Goal: Check status: Check status

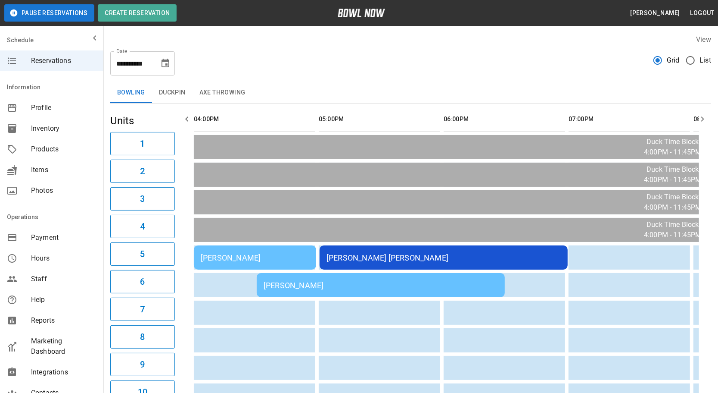
click at [255, 253] on div "[PERSON_NAME]" at bounding box center [255, 257] width 109 height 9
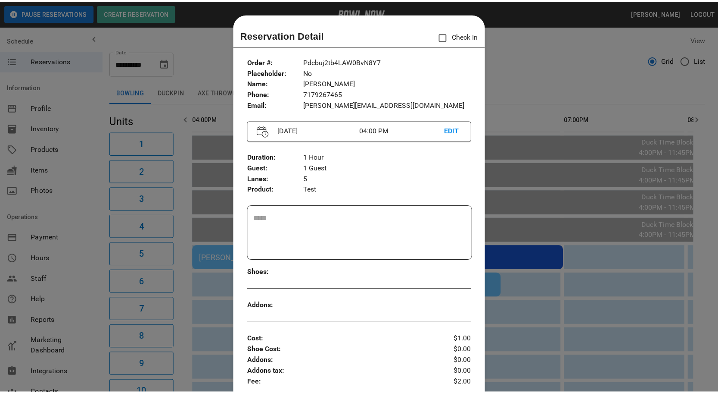
scroll to position [13, 0]
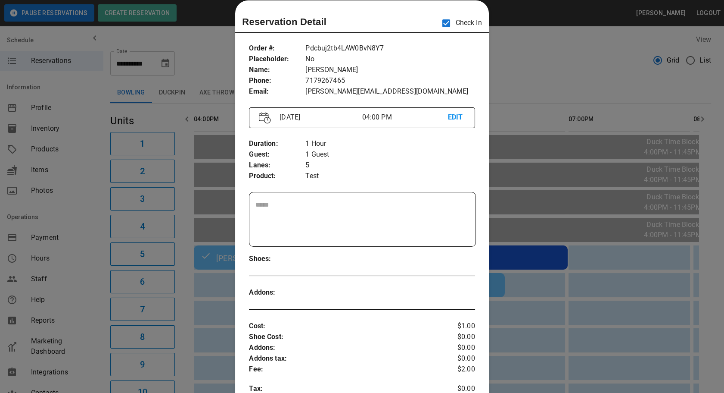
click at [538, 56] on div at bounding box center [362, 196] width 724 height 393
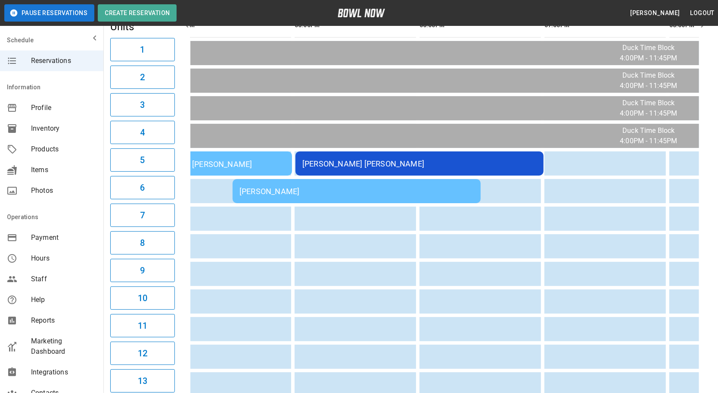
scroll to position [0, 477]
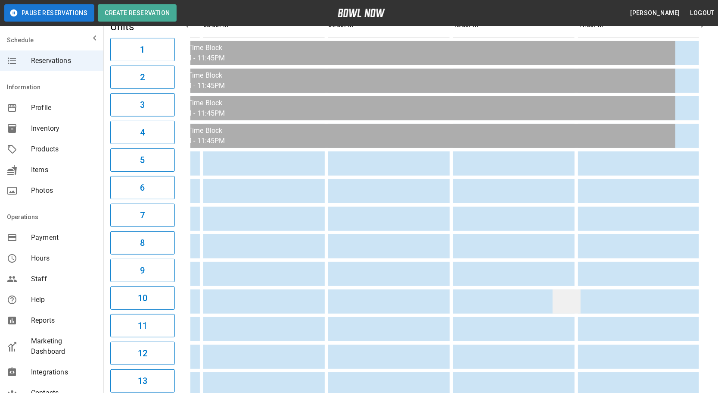
drag, startPoint x: 298, startPoint y: 284, endPoint x: 546, endPoint y: 290, distance: 248.7
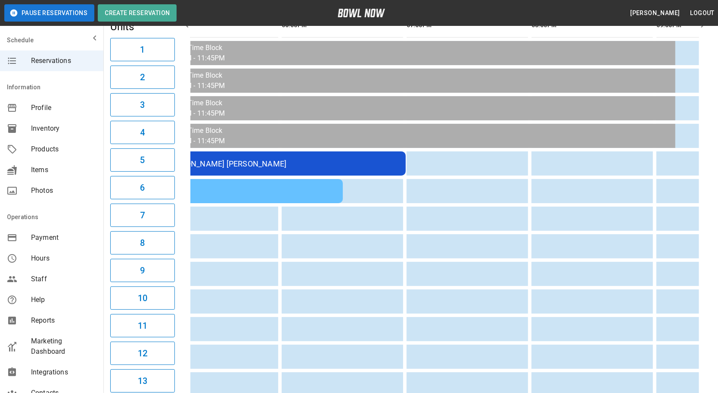
scroll to position [0, 0]
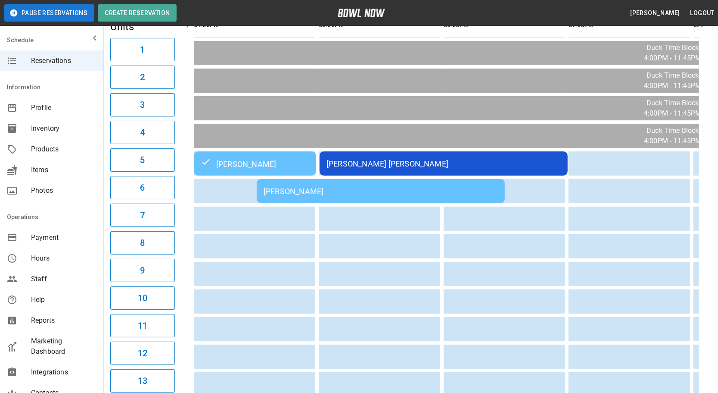
drag, startPoint x: 563, startPoint y: 289, endPoint x: 345, endPoint y: 284, distance: 218.5
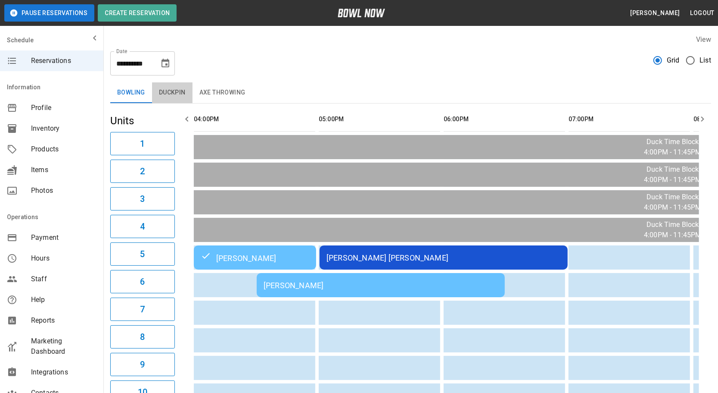
click at [171, 89] on button "Duckpin" at bounding box center [172, 92] width 41 height 21
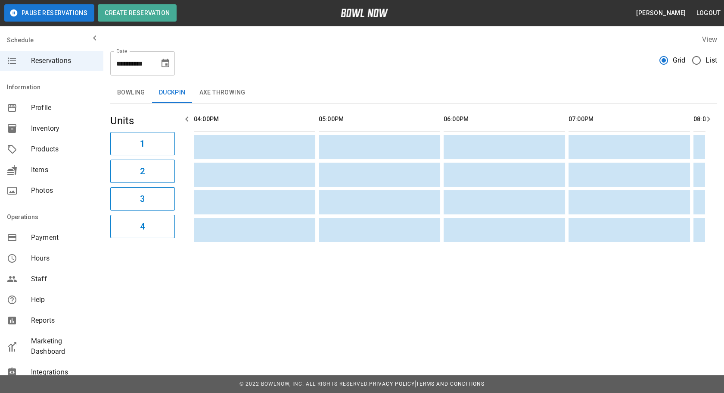
drag, startPoint x: 408, startPoint y: 208, endPoint x: 101, endPoint y: 198, distance: 306.5
click at [211, 86] on button "Axe Throwing" at bounding box center [223, 92] width 60 height 21
click at [125, 88] on button "Bowling" at bounding box center [131, 92] width 42 height 21
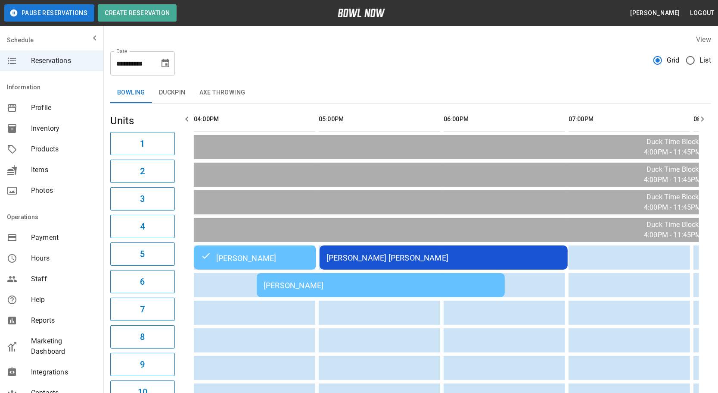
click at [214, 96] on button "Axe Throwing" at bounding box center [223, 92] width 60 height 21
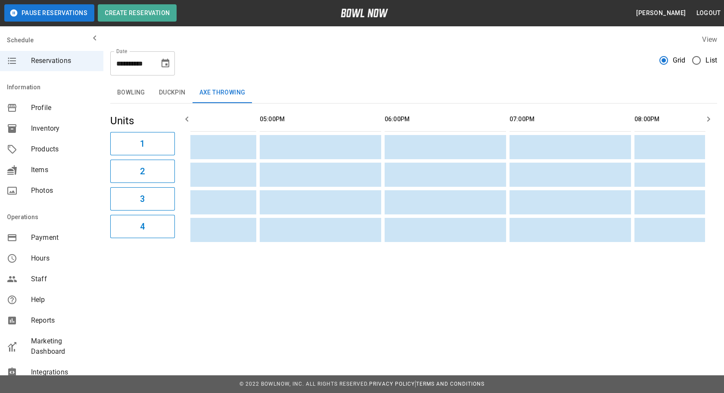
scroll to position [0, 484]
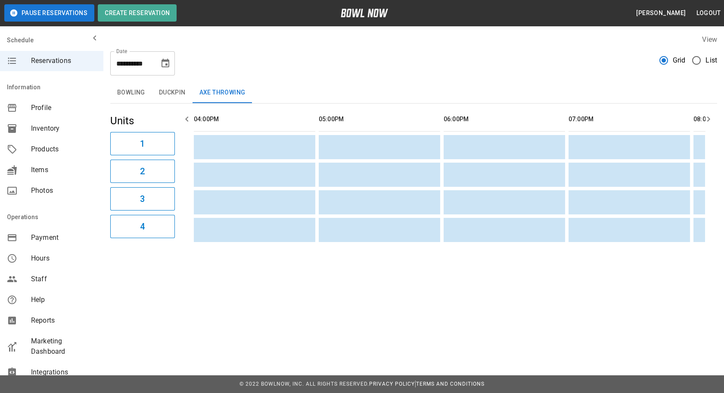
drag, startPoint x: 254, startPoint y: 202, endPoint x: 63, endPoint y: 195, distance: 191.4
click at [137, 92] on button "Bowling" at bounding box center [131, 92] width 42 height 21
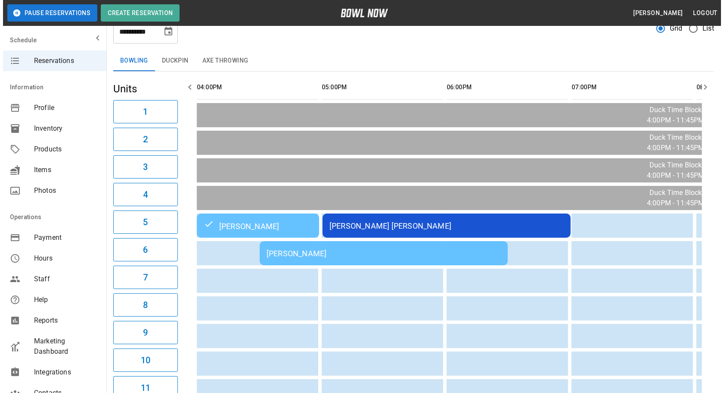
scroll to position [0, 0]
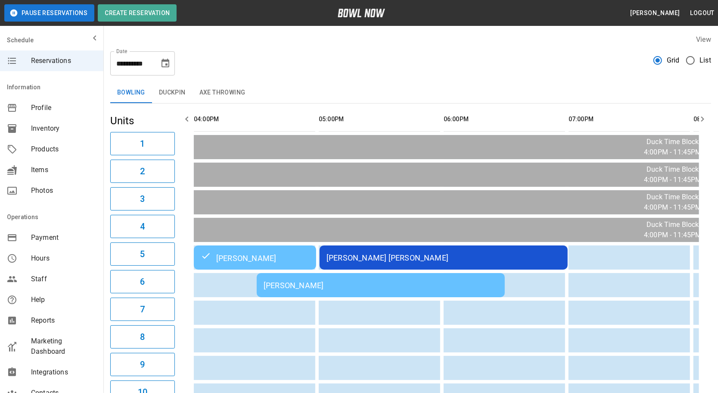
click at [287, 285] on div "[PERSON_NAME]" at bounding box center [381, 285] width 234 height 9
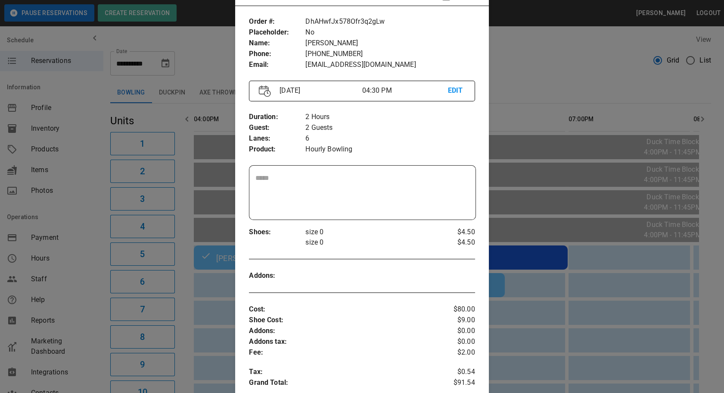
scroll to position [42, 0]
click at [200, 302] on div at bounding box center [362, 196] width 724 height 393
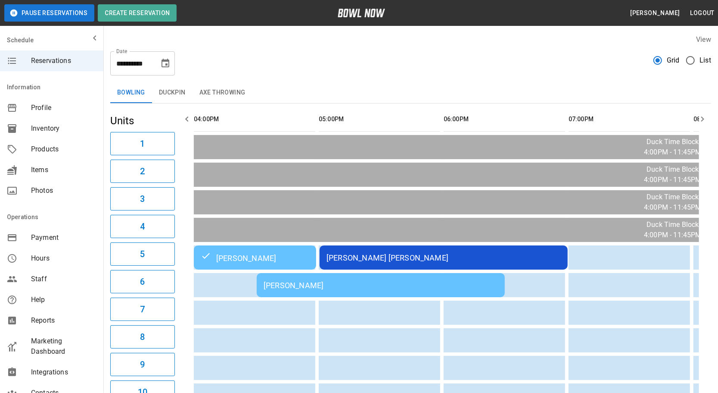
click at [409, 257] on div "[PERSON_NAME] [PERSON_NAME]" at bounding box center [444, 257] width 234 height 9
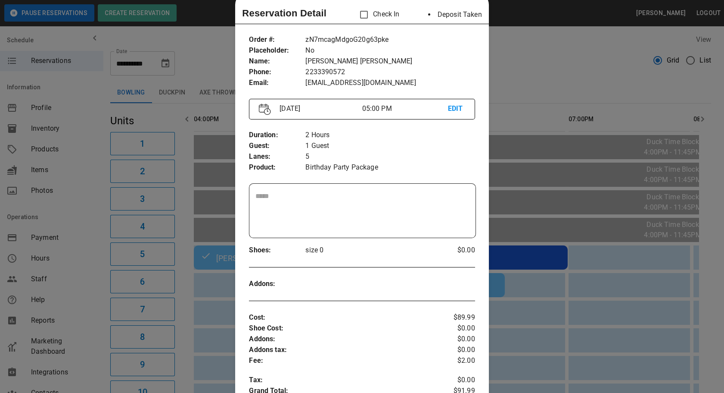
scroll to position [26, 0]
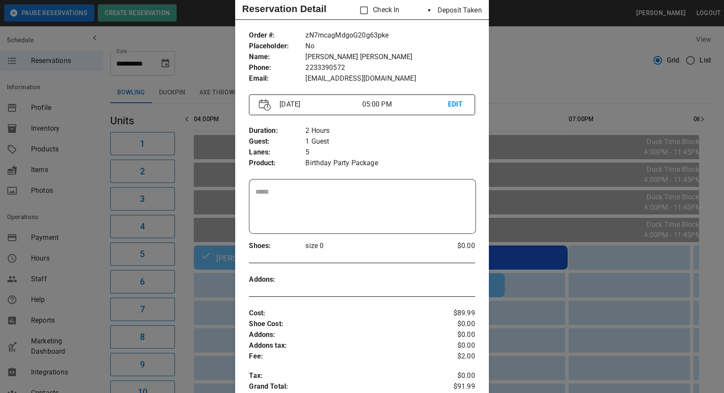
click at [213, 306] on div at bounding box center [362, 196] width 724 height 393
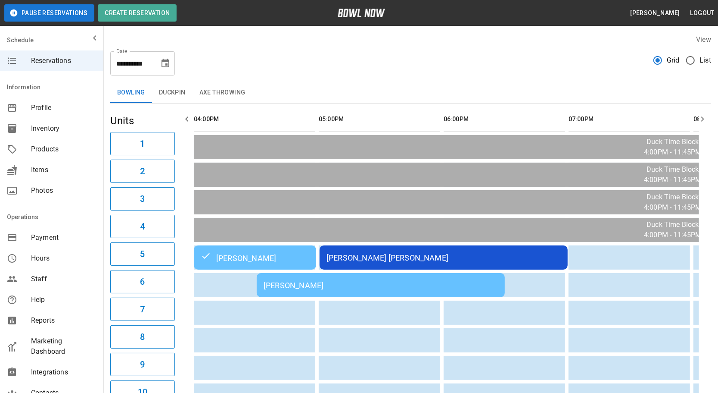
click at [464, 262] on td "[PERSON_NAME] [PERSON_NAME]" at bounding box center [444, 257] width 248 height 24
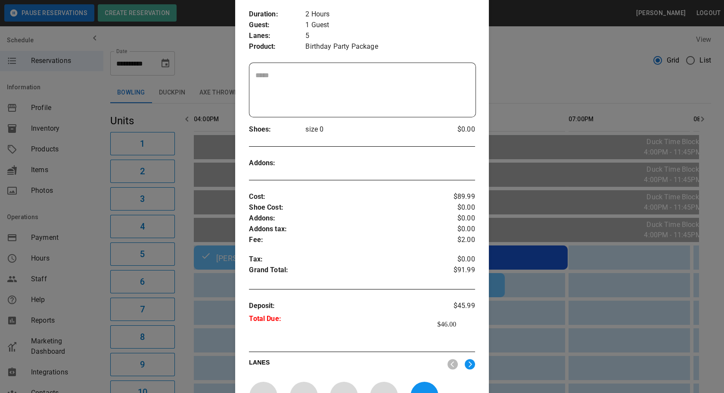
scroll to position [144, 0]
click at [625, 355] on div at bounding box center [362, 196] width 724 height 393
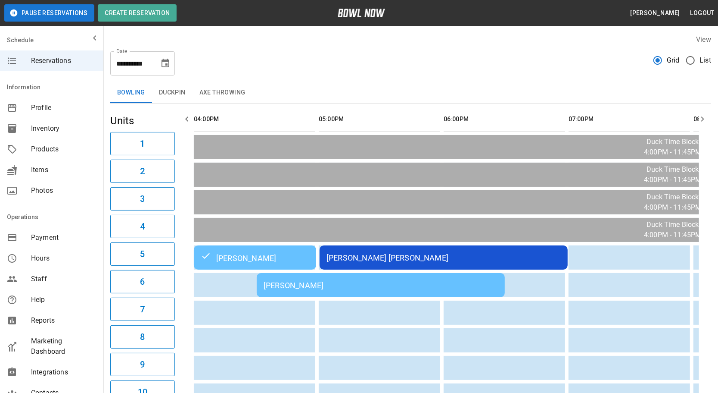
click at [400, 292] on td "[PERSON_NAME]" at bounding box center [381, 285] width 248 height 24
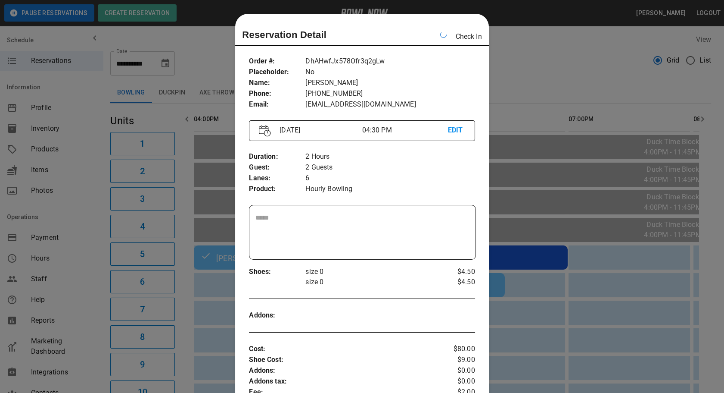
scroll to position [13, 0]
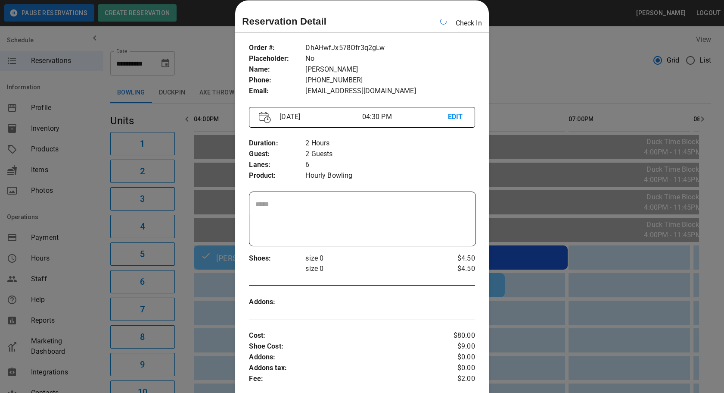
click at [583, 310] on div at bounding box center [362, 196] width 724 height 393
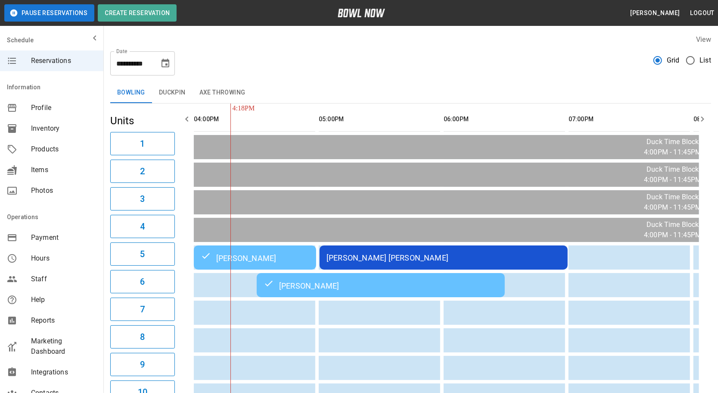
click at [382, 258] on div "[PERSON_NAME] [PERSON_NAME]" at bounding box center [444, 257] width 234 height 9
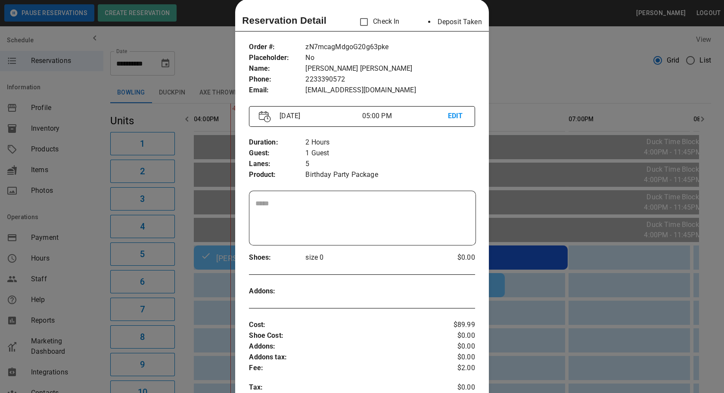
scroll to position [14, 0]
click at [552, 259] on div at bounding box center [362, 196] width 724 height 393
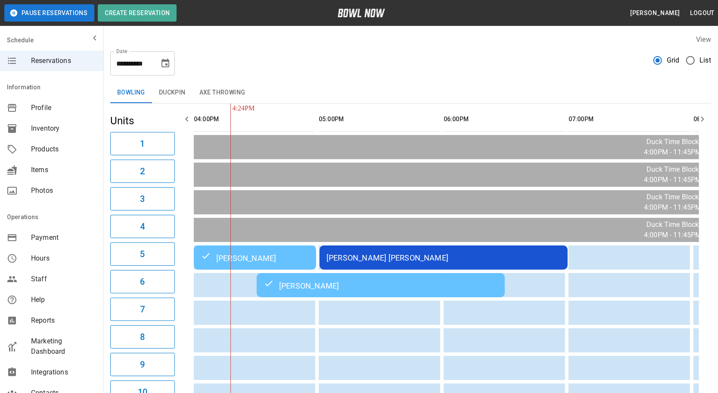
click at [373, 259] on div "[PERSON_NAME] [PERSON_NAME]" at bounding box center [444, 257] width 234 height 9
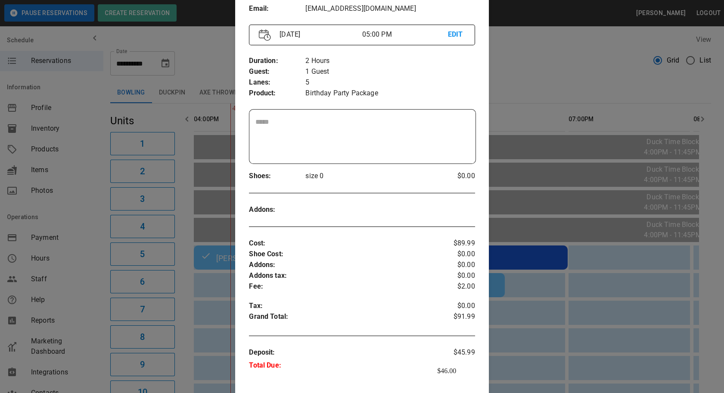
scroll to position [97, 0]
click at [564, 322] on div at bounding box center [362, 196] width 724 height 393
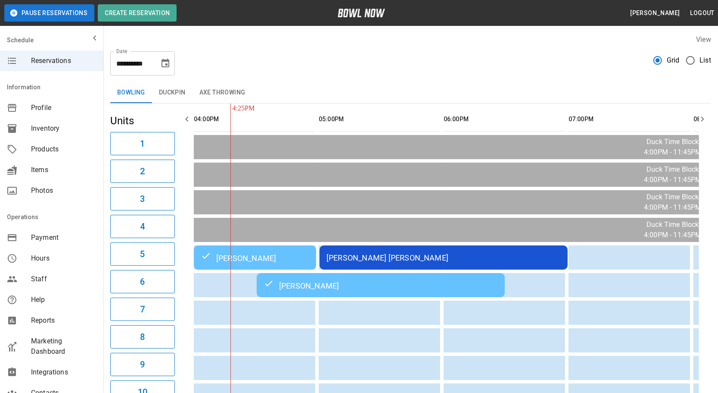
click at [388, 255] on div "[PERSON_NAME] [PERSON_NAME]" at bounding box center [444, 257] width 234 height 9
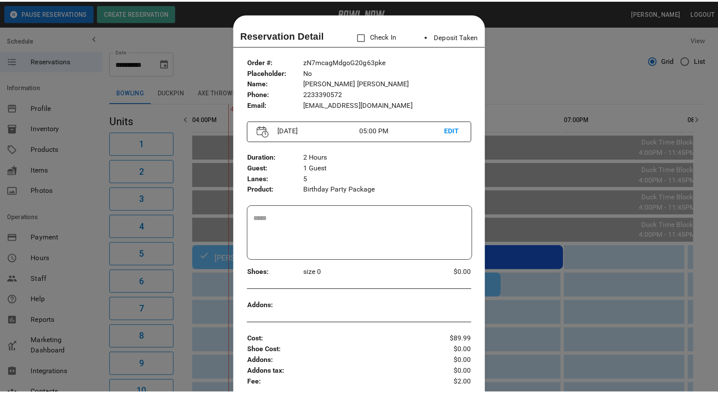
scroll to position [13, 0]
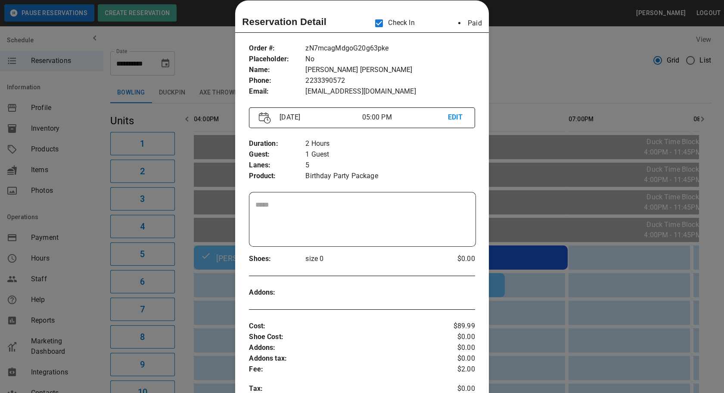
click at [543, 70] on div at bounding box center [362, 196] width 724 height 393
